Goal: Information Seeking & Learning: Learn about a topic

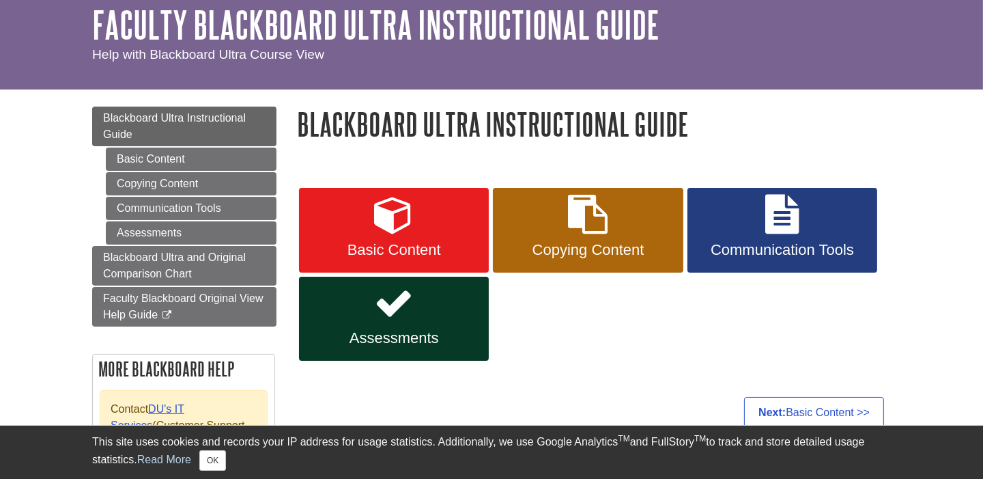
scroll to position [62, 0]
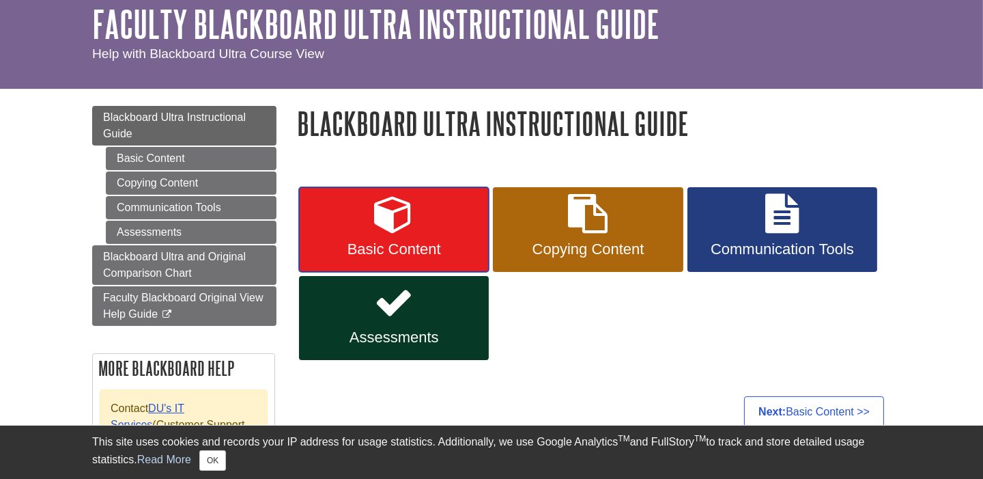
click at [404, 218] on icon at bounding box center [394, 214] width 40 height 40
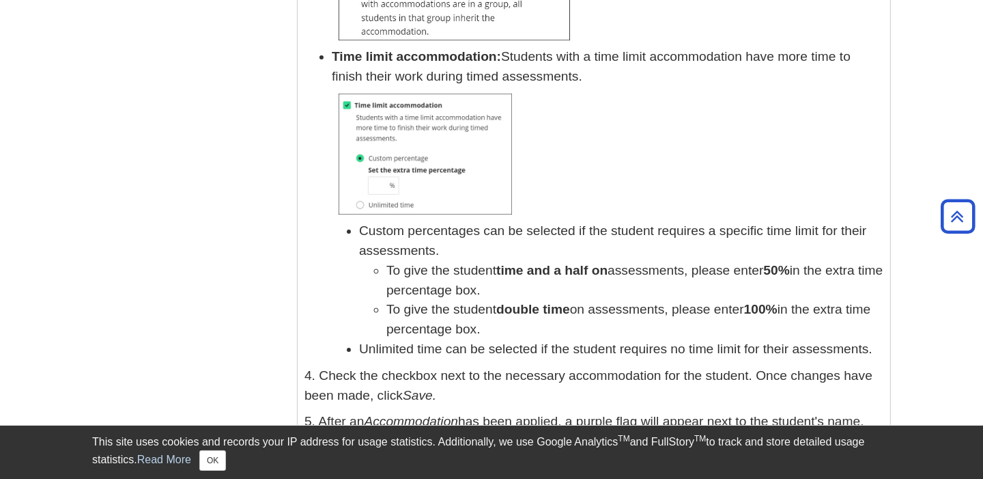
scroll to position [19268, 0]
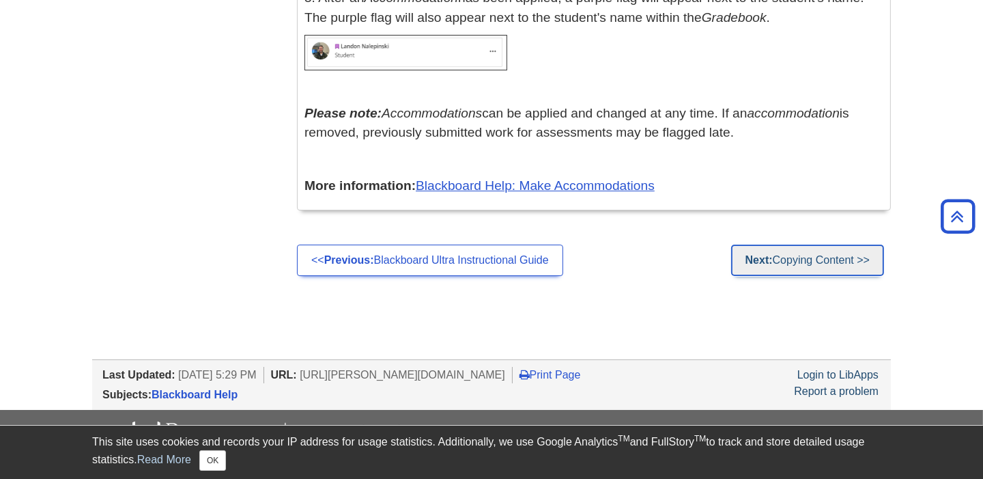
click at [823, 244] on link "Next: Copying Content >>" at bounding box center [807, 259] width 153 height 31
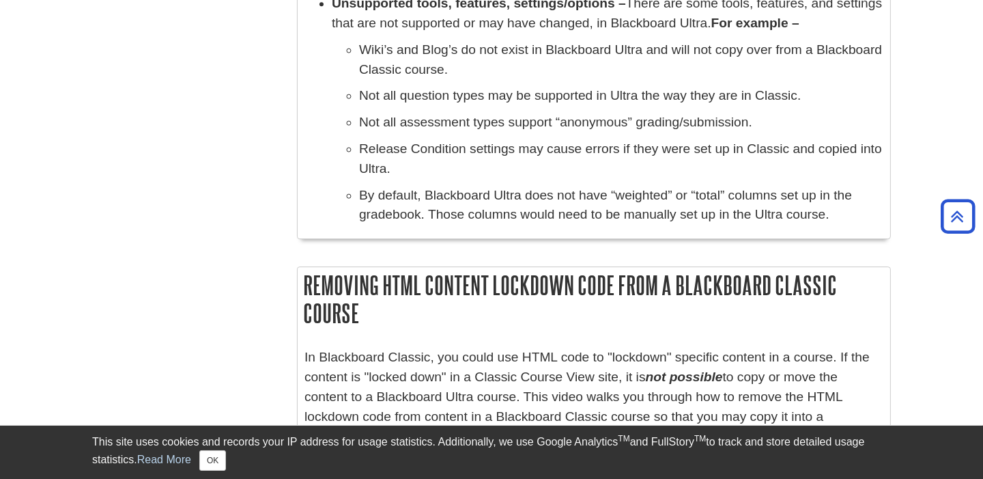
scroll to position [6139, 0]
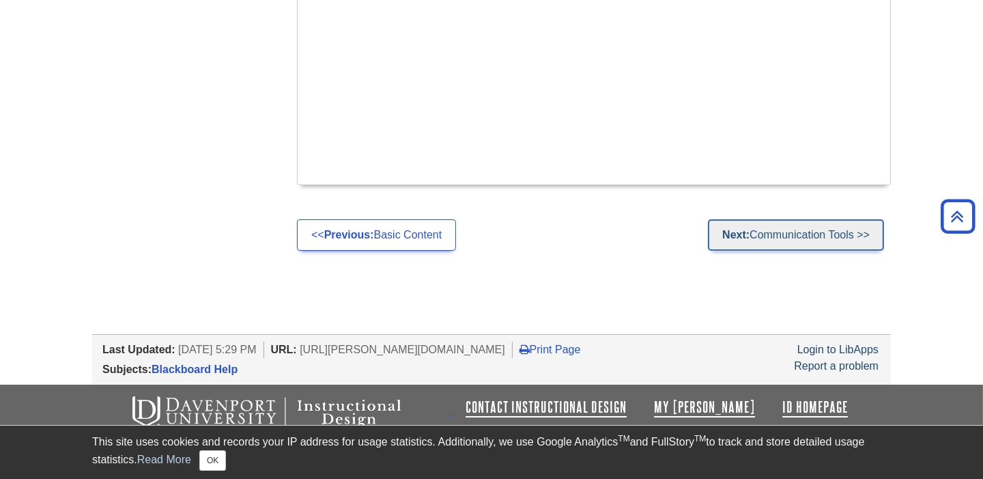
click at [807, 238] on link "Next: Communication Tools >>" at bounding box center [796, 234] width 176 height 31
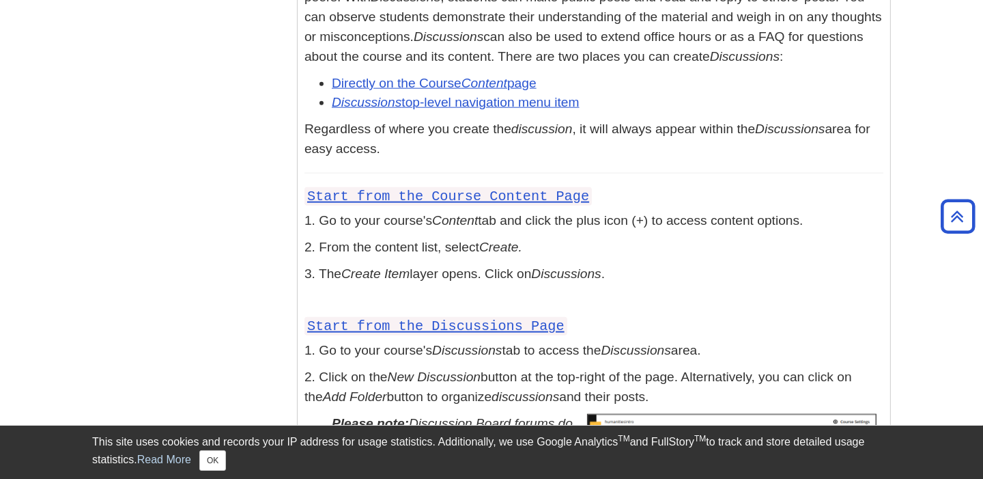
scroll to position [2163, 0]
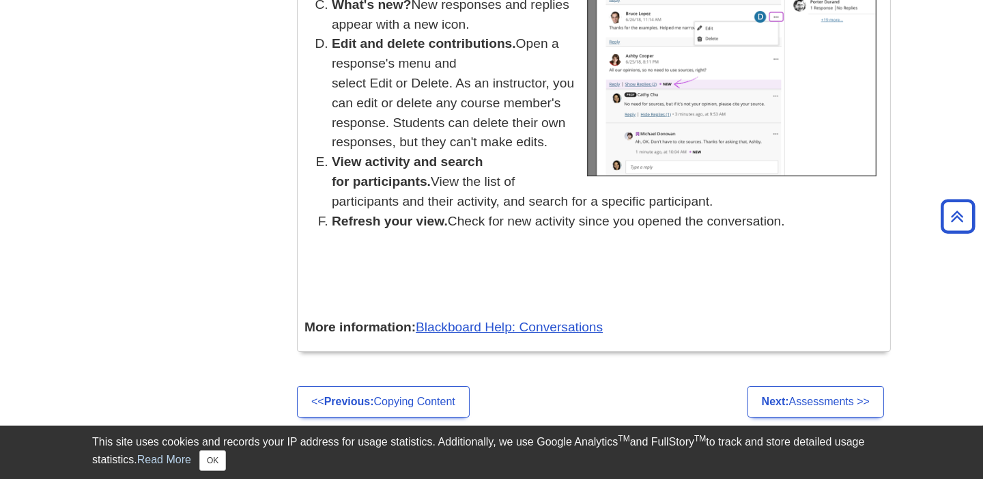
scroll to position [6106, 0]
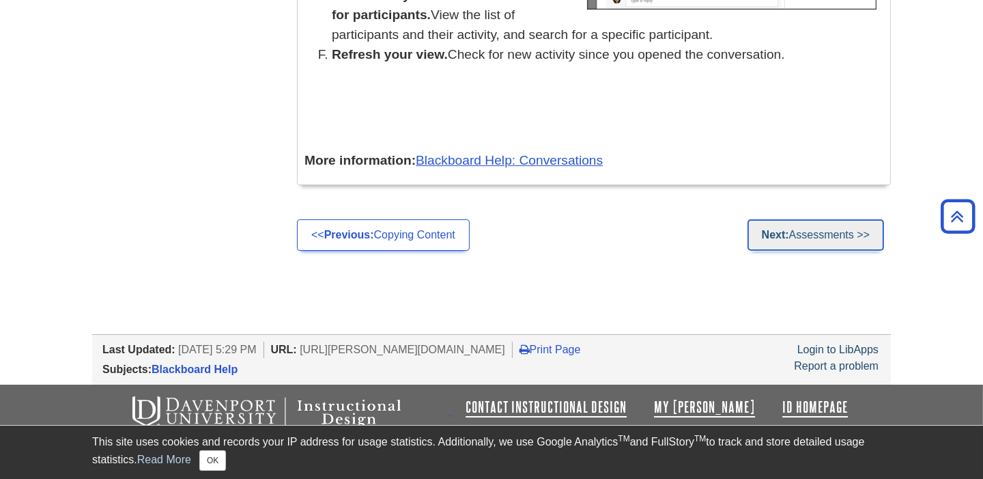
click at [811, 239] on link "Next: Assessments >>" at bounding box center [816, 234] width 137 height 31
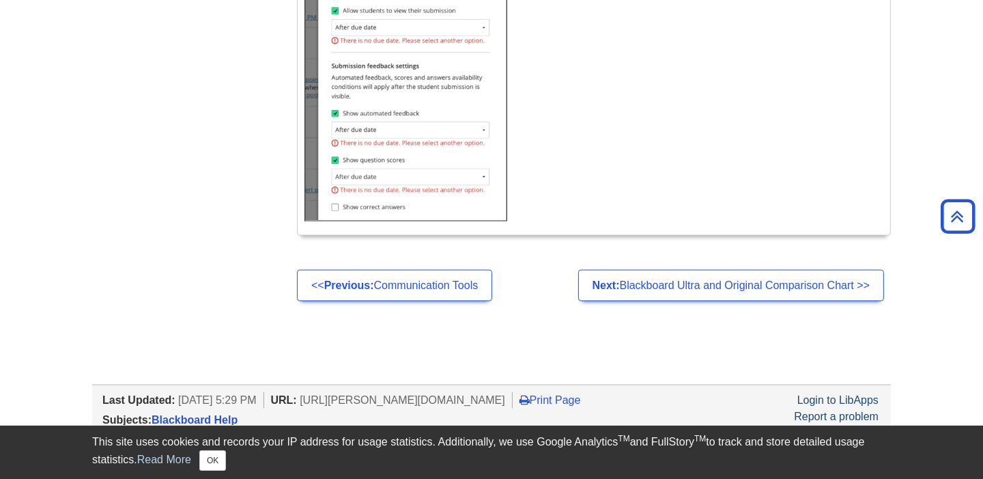
scroll to position [8635, 0]
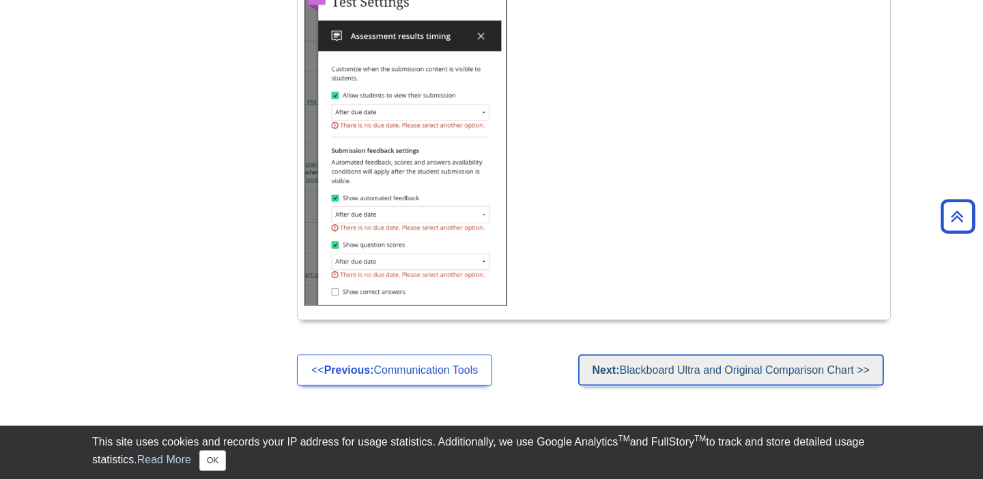
click at [721, 385] on link "Next: Blackboard Ultra and Original Comparison Chart >>" at bounding box center [731, 369] width 306 height 31
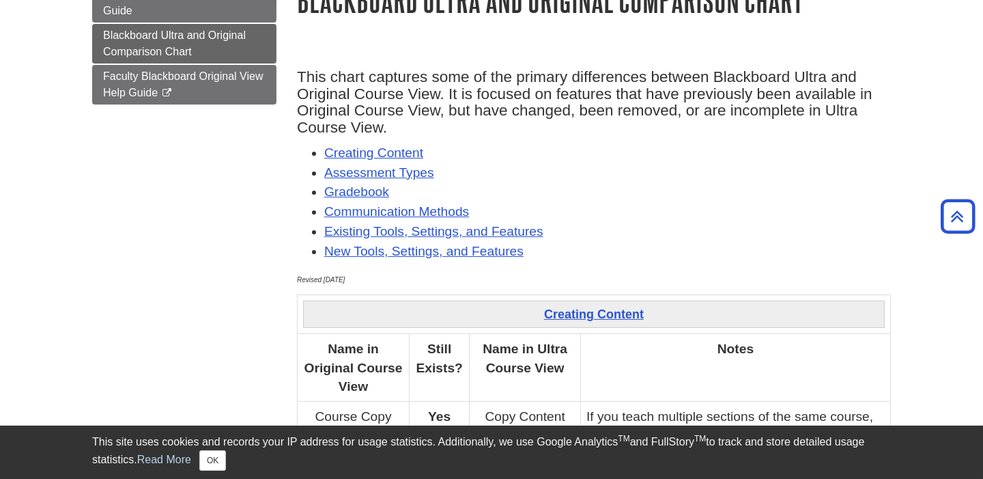
scroll to position [165, 0]
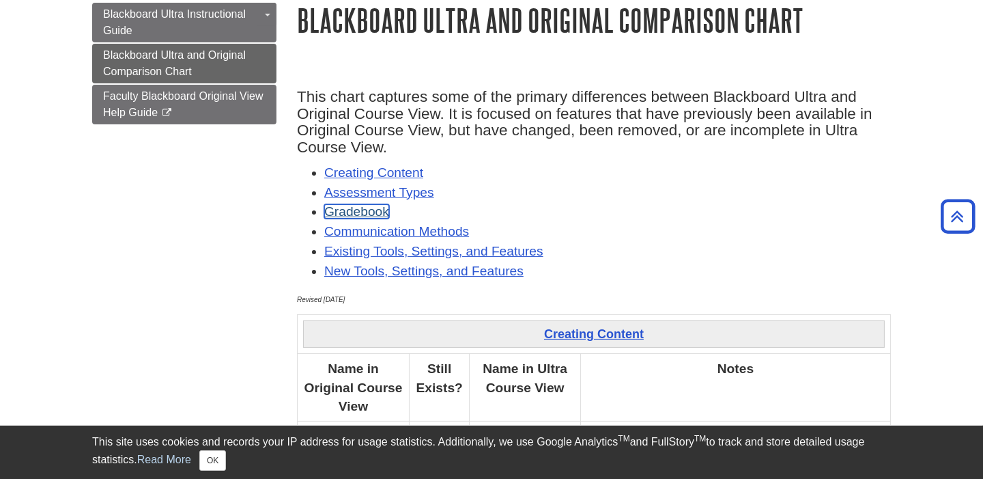
click at [352, 206] on link "Gradebook" at bounding box center [356, 211] width 65 height 14
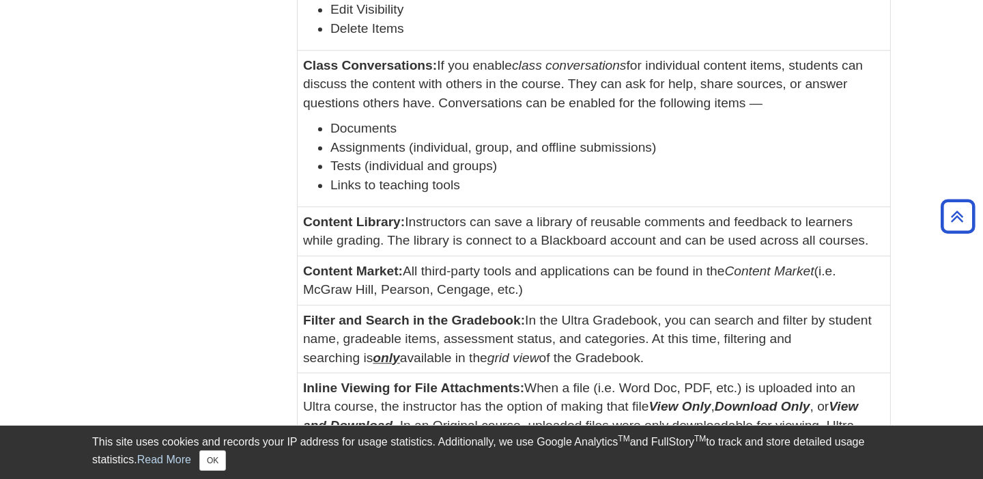
scroll to position [5197, 0]
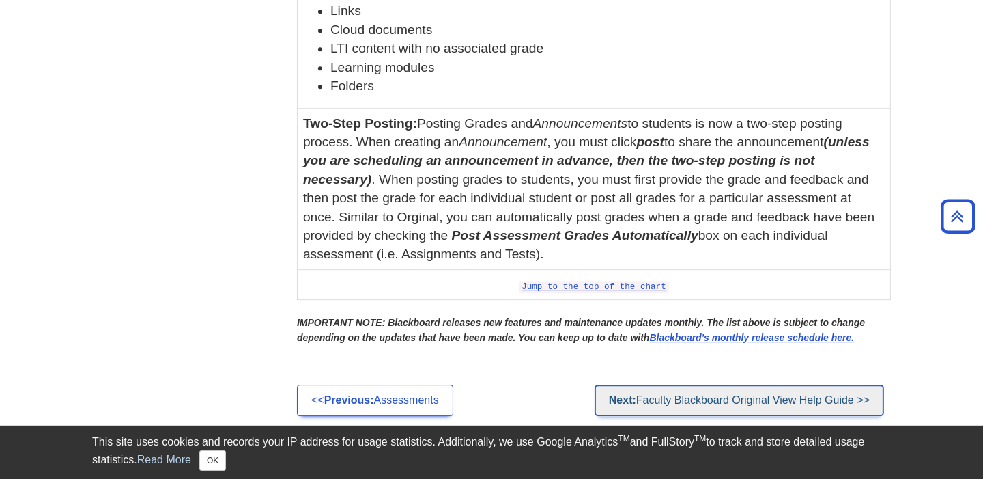
click at [736, 400] on link "Next: Faculty Blackboard Original View Help Guide >>" at bounding box center [740, 400] width 290 height 31
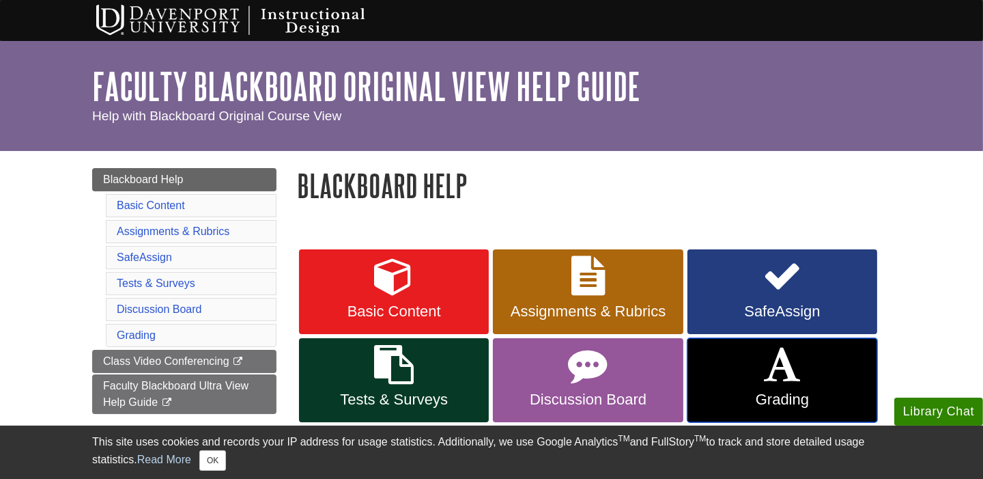
click at [777, 371] on icon at bounding box center [782, 365] width 36 height 40
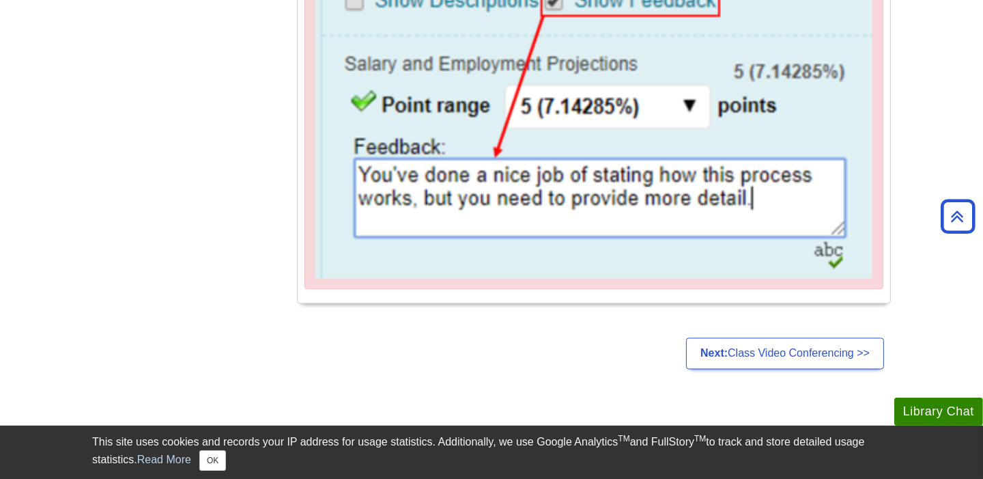
scroll to position [3568, 0]
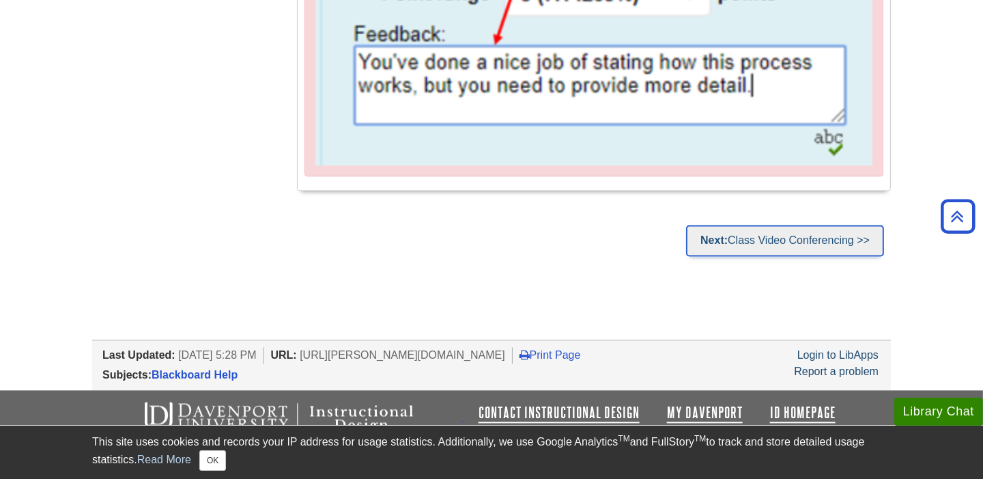
click at [762, 239] on link "Next: Class Video Conferencing >>" at bounding box center [785, 240] width 198 height 31
